Goal: Task Accomplishment & Management: Manage account settings

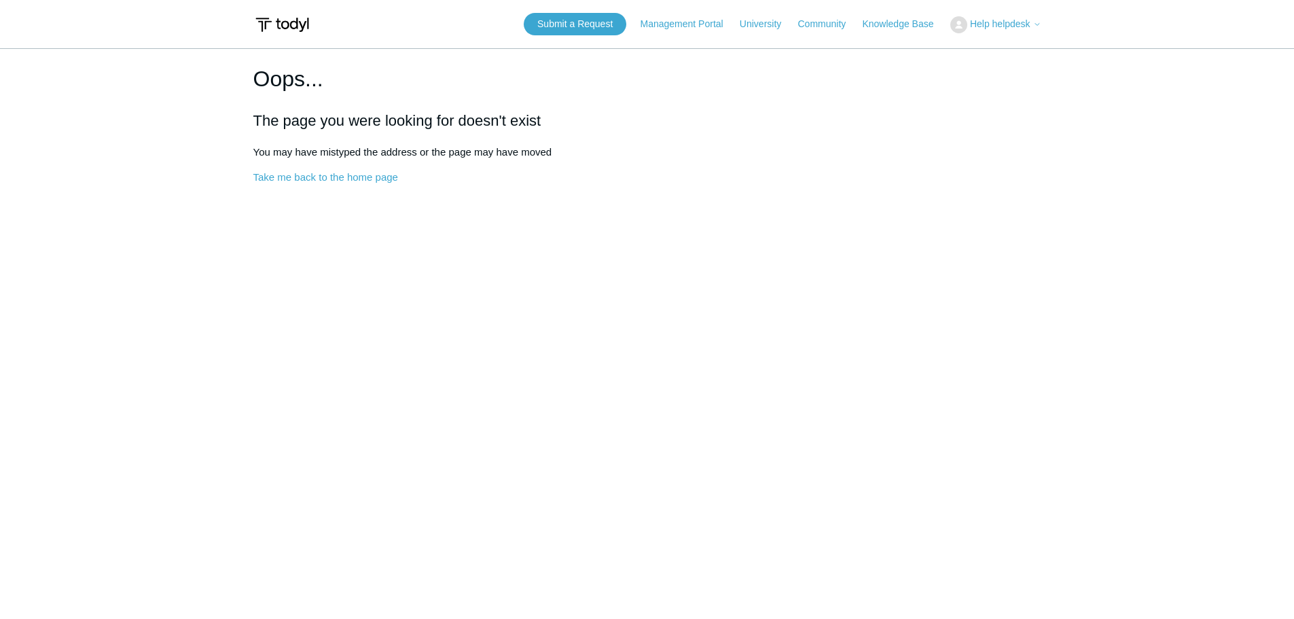
click at [1000, 19] on span "Help helpdesk" at bounding box center [1000, 23] width 60 height 11
click at [988, 56] on link "My Support Requests" at bounding box center [1017, 53] width 132 height 24
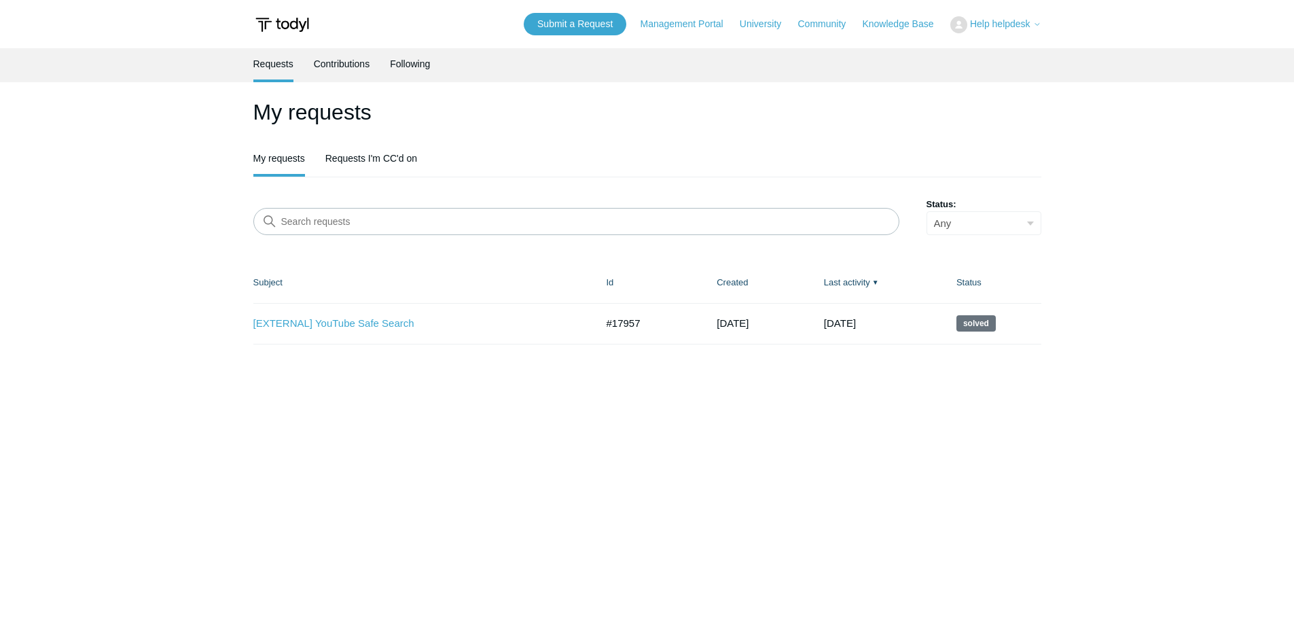
click at [1015, 11] on header "Submit a Request Management Portal University Community Knowledge Base Help hel…" at bounding box center [647, 24] width 788 height 48
click at [1013, 20] on span "Help helpdesk" at bounding box center [1000, 23] width 60 height 11
click at [1034, 77] on link "Sign out" at bounding box center [1017, 77] width 132 height 24
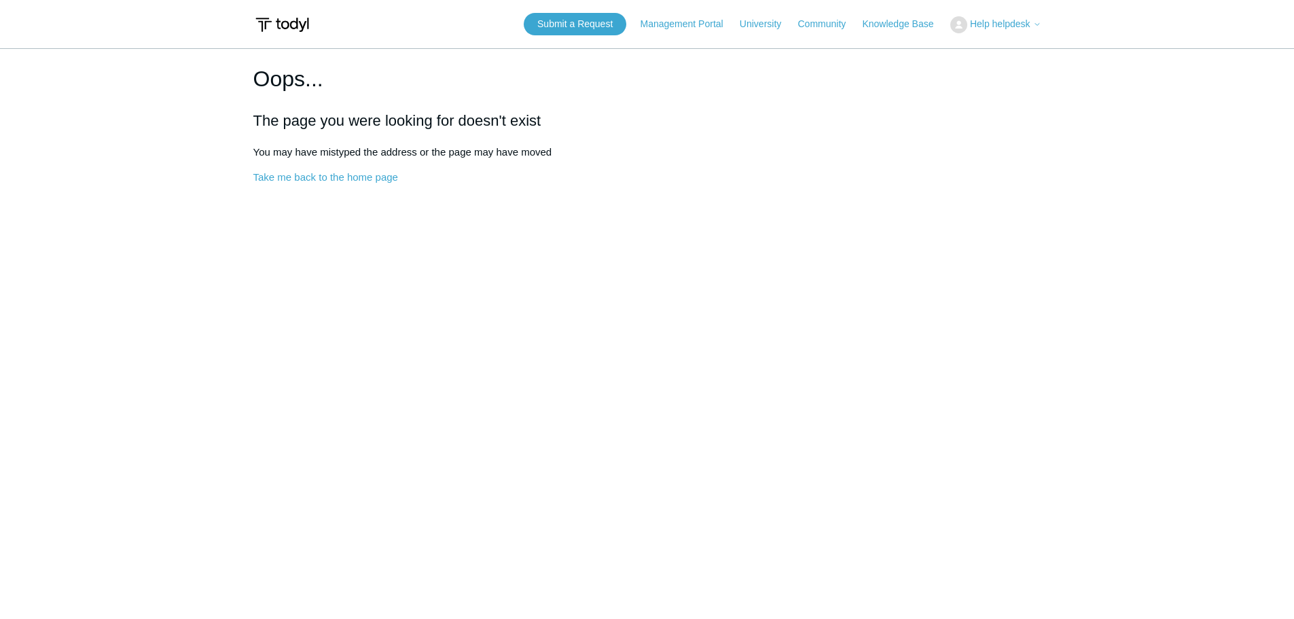
click at [1015, 24] on span "Help helpdesk" at bounding box center [1000, 23] width 60 height 11
click at [1000, 82] on link "Sign out" at bounding box center [1017, 77] width 132 height 24
click at [1057, 245] on main "Oops... The page you were looking for doesn't exist You may have mistyped the a…" at bounding box center [647, 326] width 1294 height 557
